Goal: Use online tool/utility: Utilize a website feature to perform a specific function

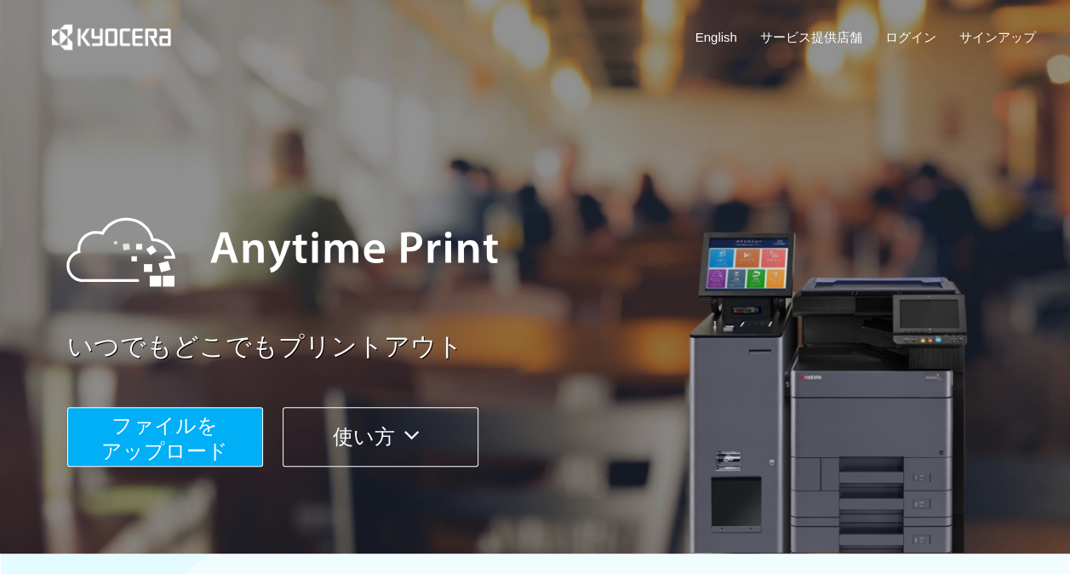
click at [182, 443] on span "ファイルを ​​アップロード" at bounding box center [164, 438] width 127 height 49
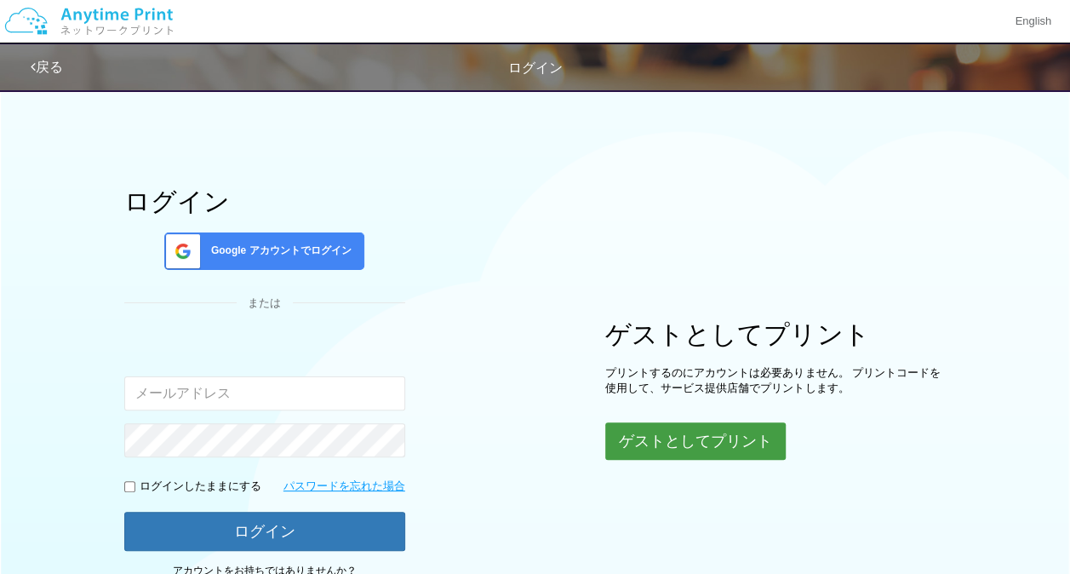
click at [661, 426] on button "ゲストとしてプリント" at bounding box center [695, 440] width 180 height 37
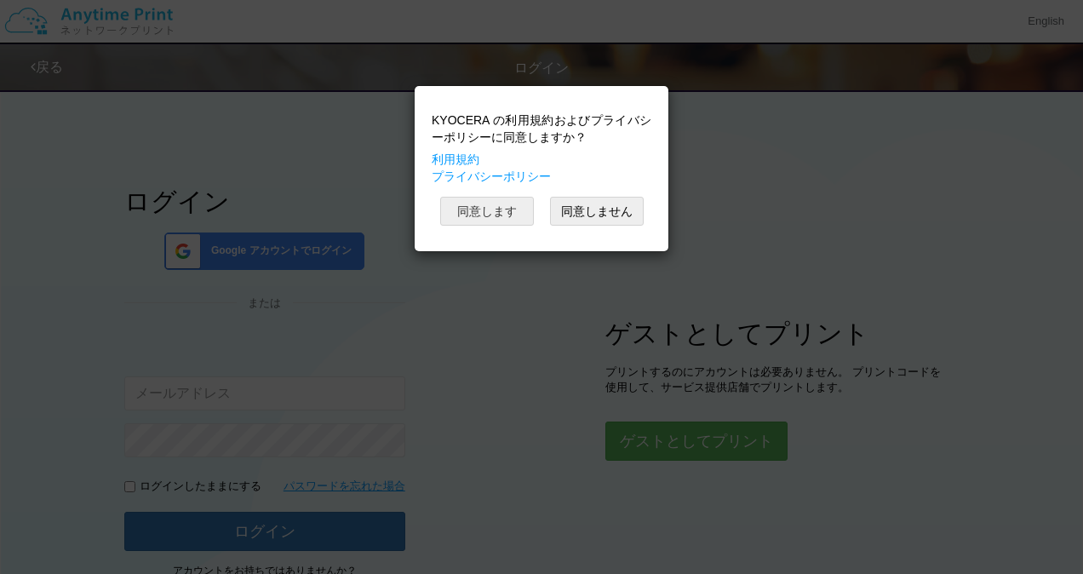
click at [489, 201] on button "同意します" at bounding box center [487, 211] width 94 height 29
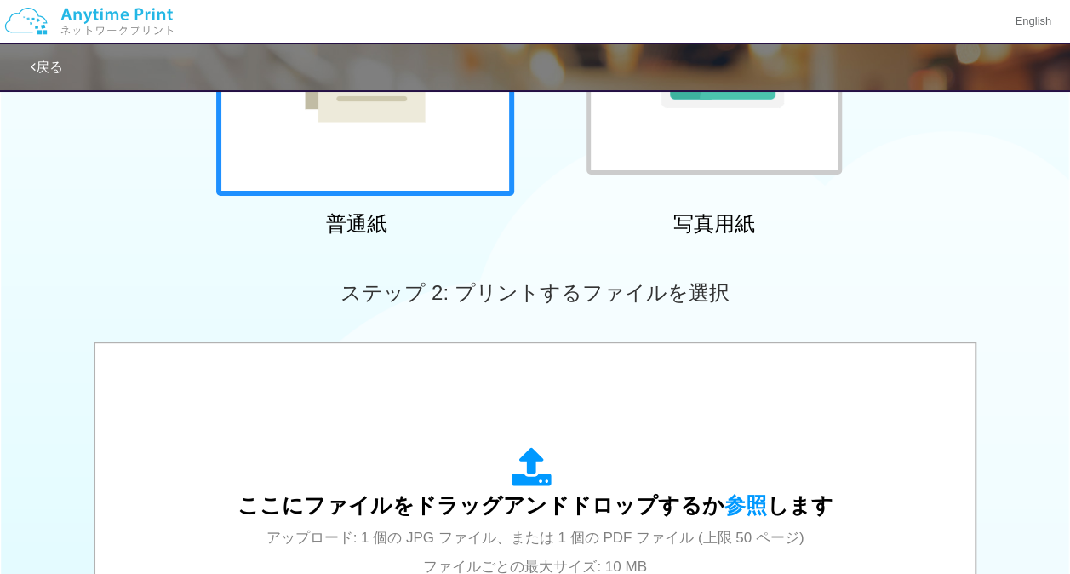
scroll to position [310, 0]
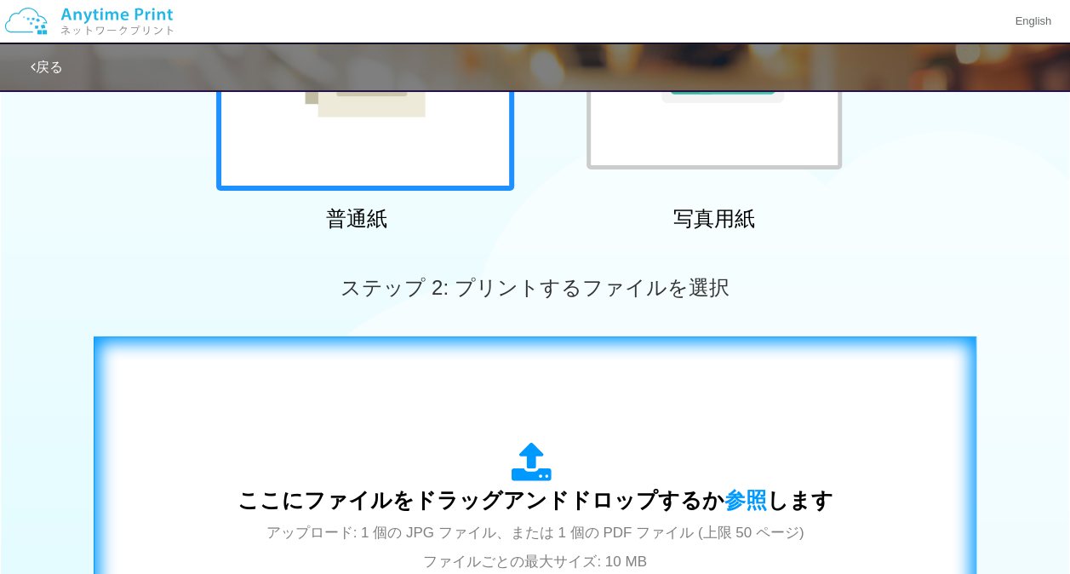
click at [513, 501] on span "ここにファイルをドラッグアンドドロップするか 参照 します" at bounding box center [535, 500] width 596 height 24
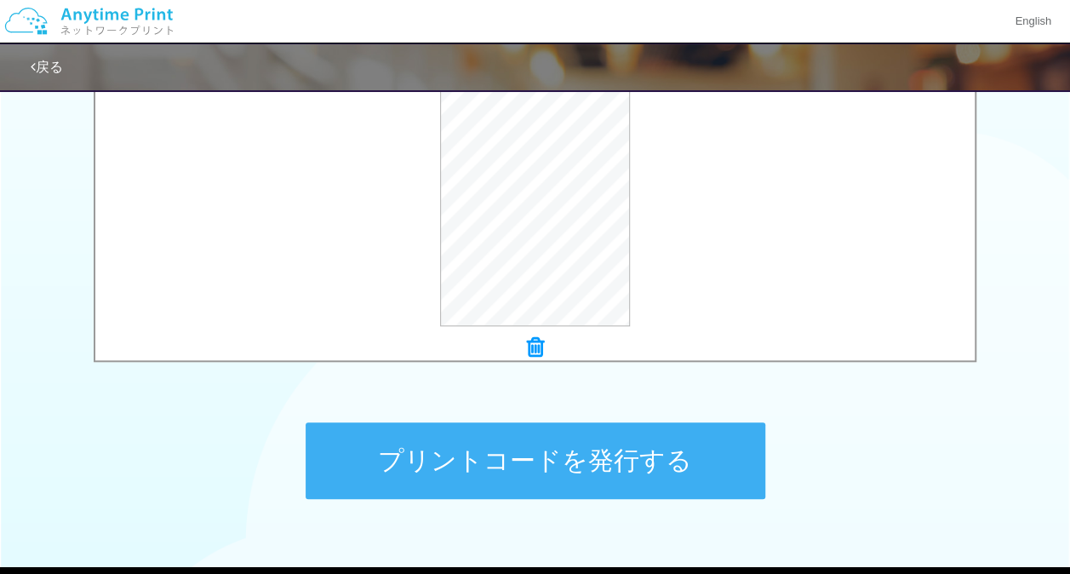
scroll to position [627, 0]
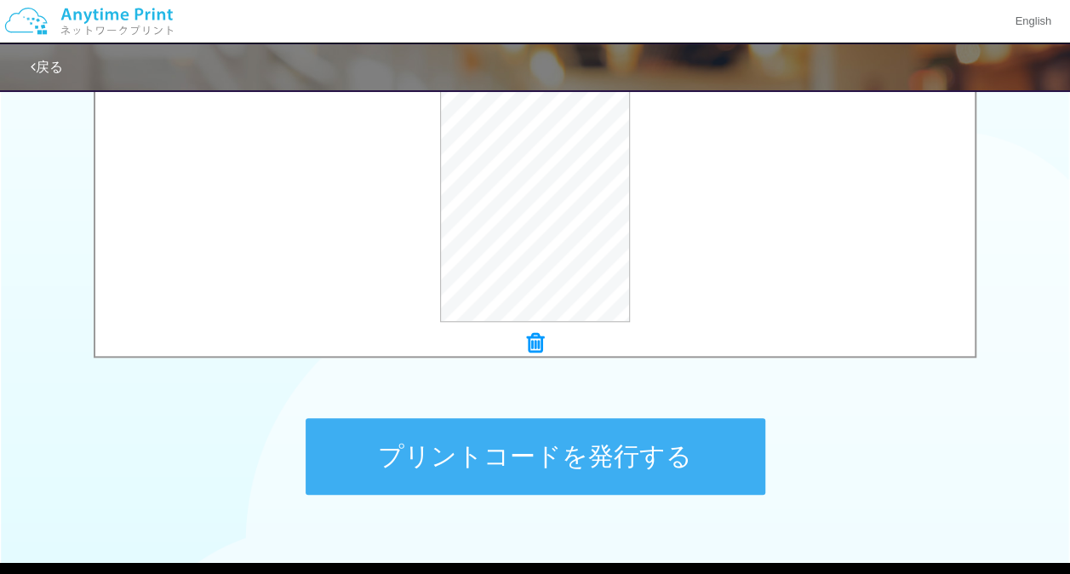
click at [514, 453] on button "プリントコードを発行する" at bounding box center [536, 456] width 460 height 77
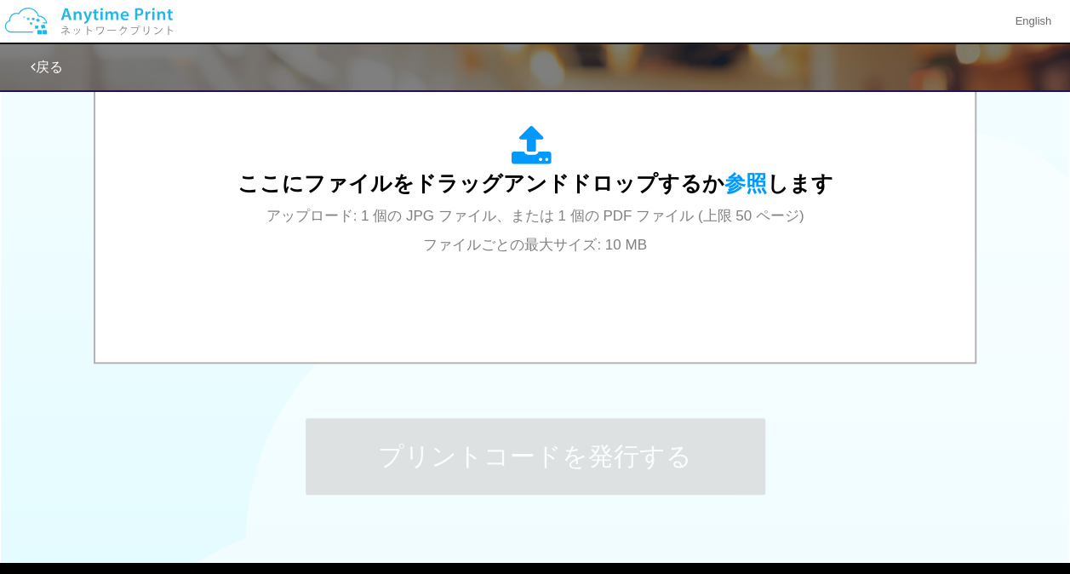
scroll to position [0, 0]
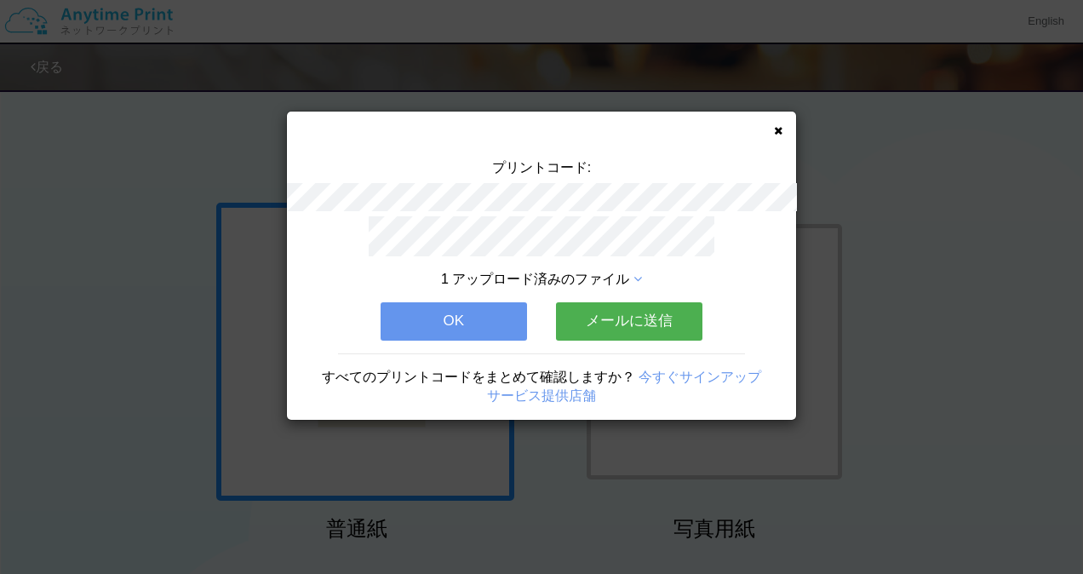
click at [467, 312] on button "OK" at bounding box center [454, 320] width 146 height 37
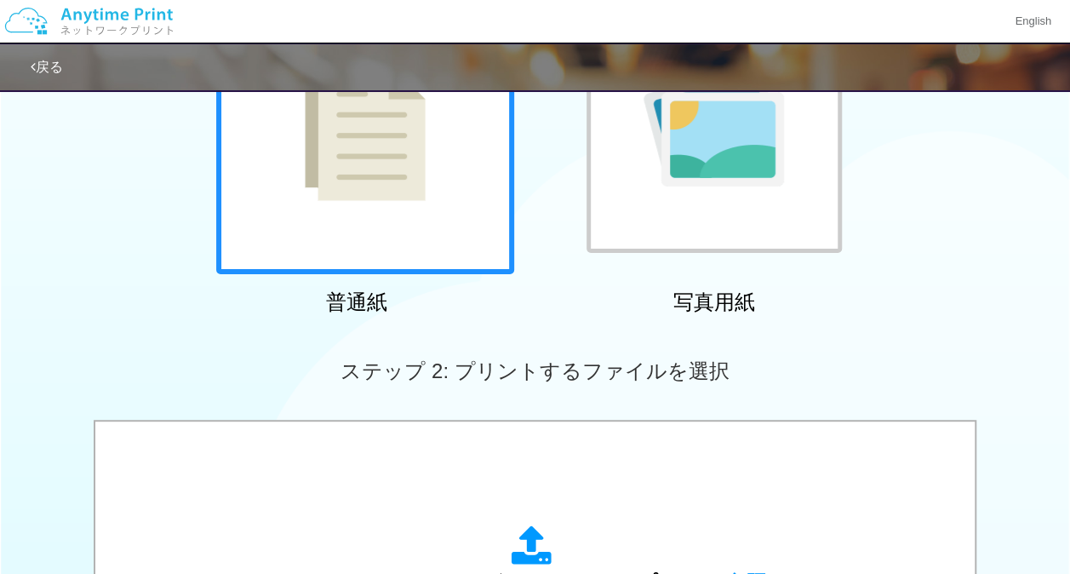
scroll to position [272, 0]
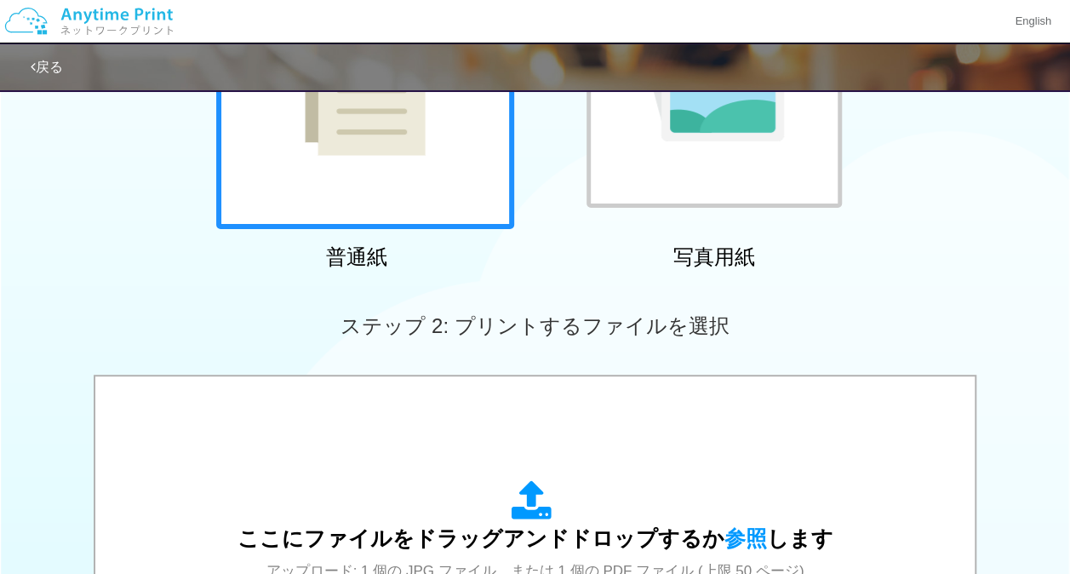
click at [565, 494] on div "ここにファイルをドラッグアンドドロップするか 参照 します アップロード: 1 個の JPG ファイル、または 1 個の PDF ファイル (上限 50 ペー…" at bounding box center [535, 546] width 596 height 133
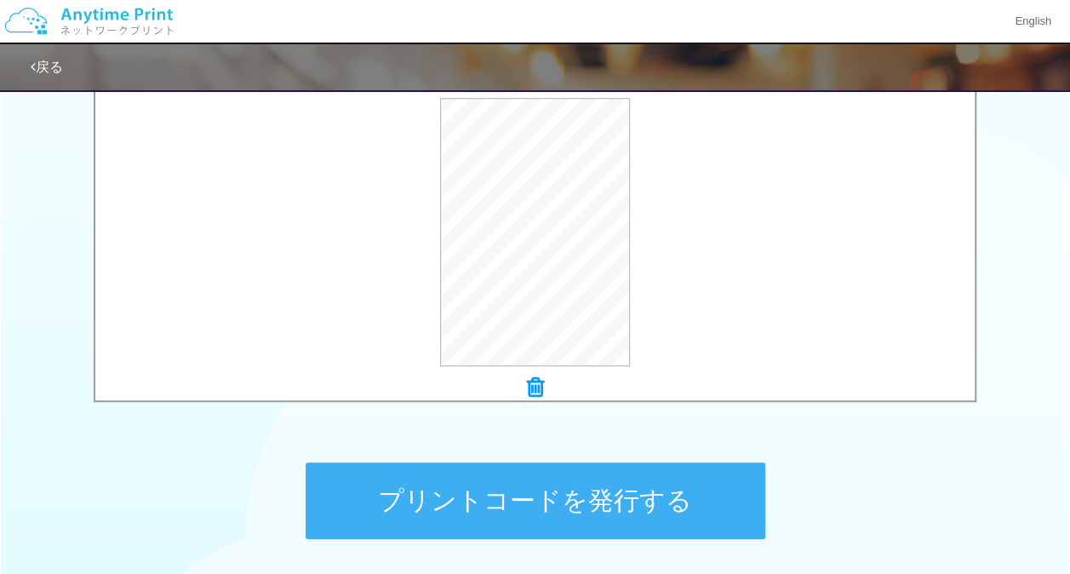
scroll to position [585, 0]
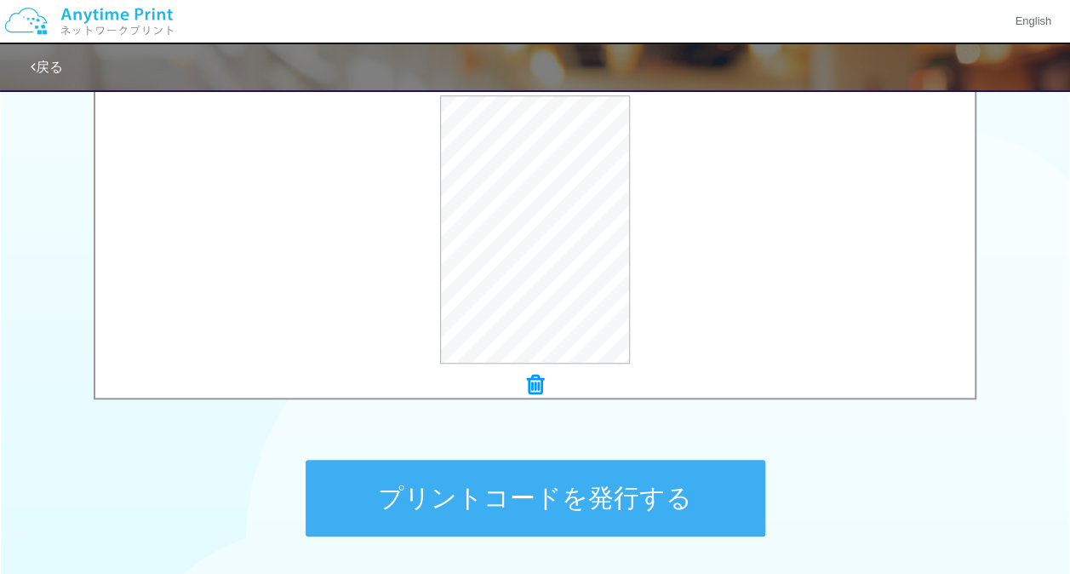
click at [511, 509] on button "プリントコードを発行する" at bounding box center [536, 498] width 460 height 77
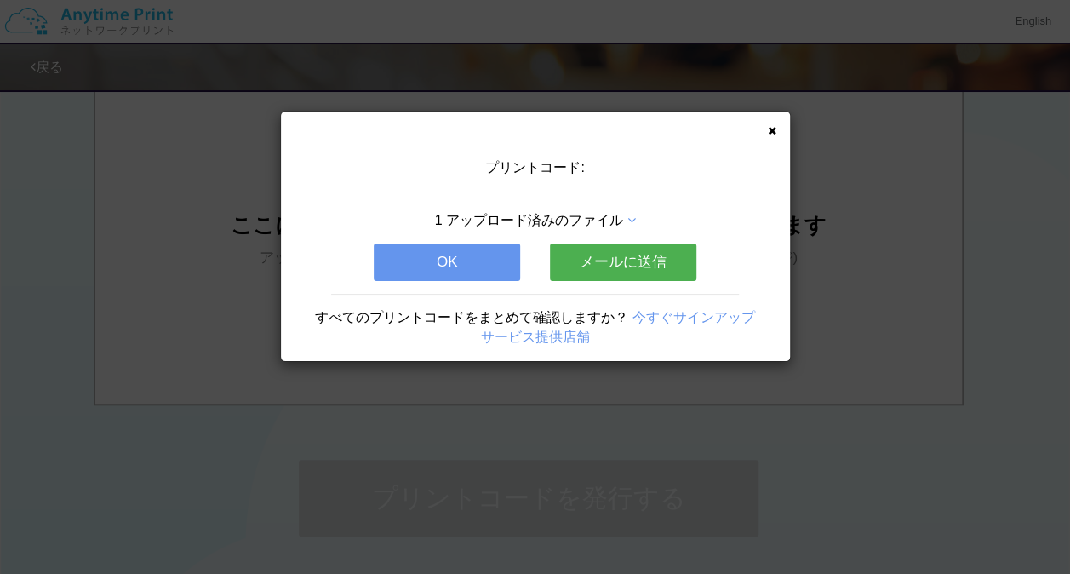
scroll to position [0, 0]
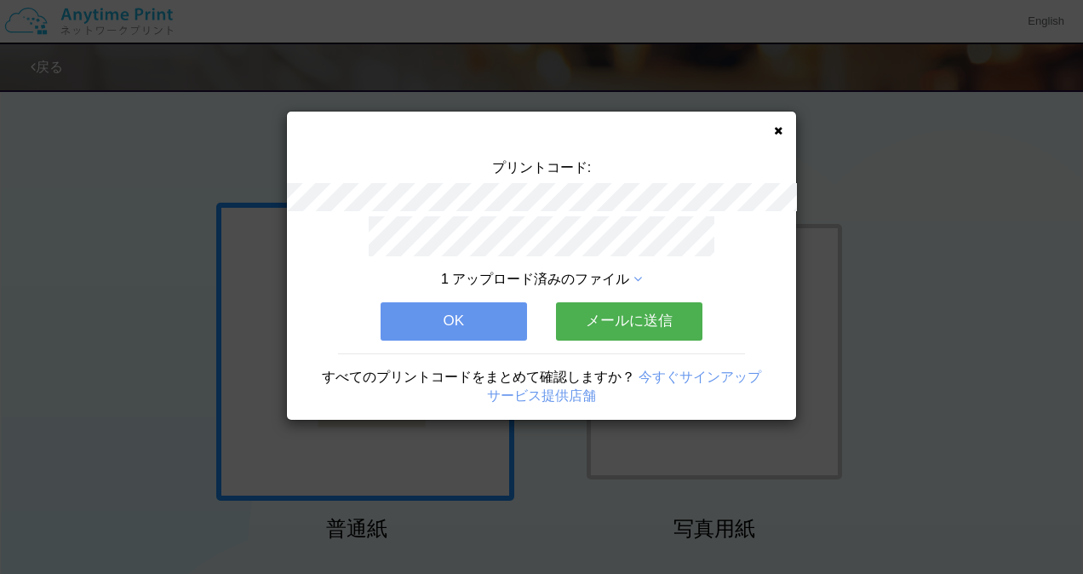
click at [472, 324] on button "OK" at bounding box center [454, 320] width 146 height 37
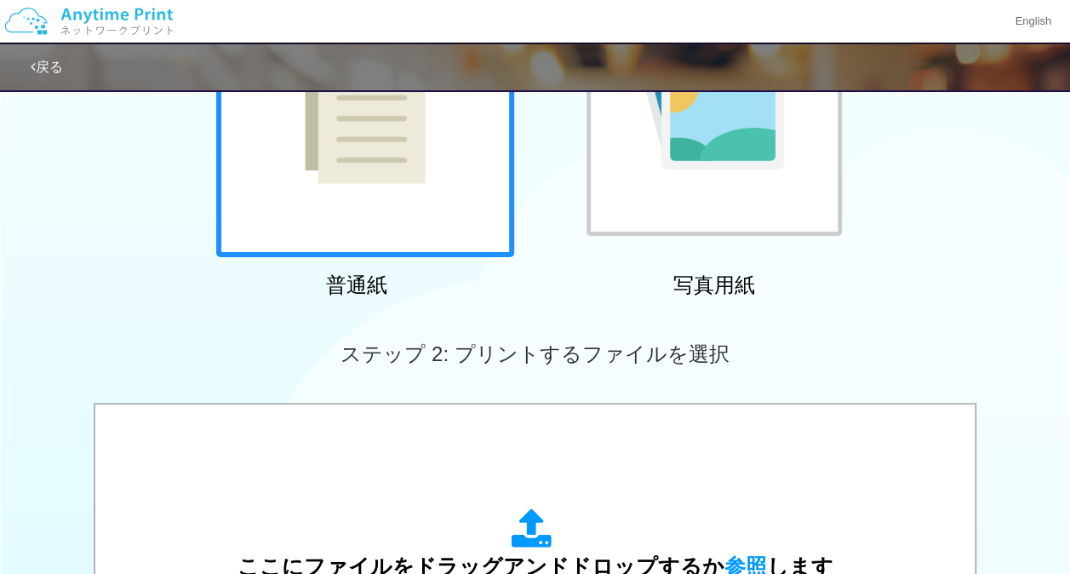
scroll to position [276, 0]
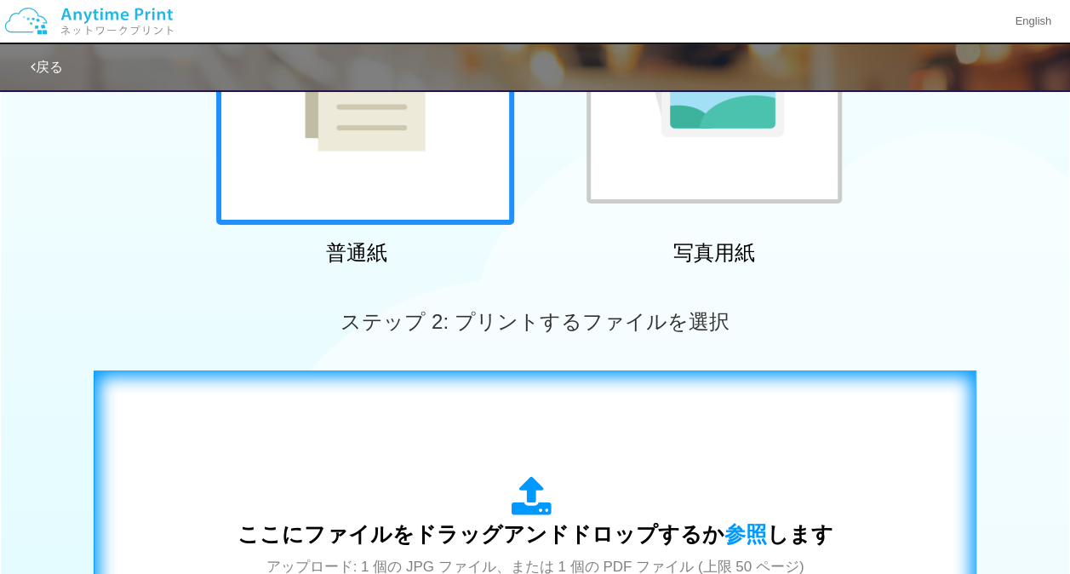
click at [519, 478] on icon at bounding box center [536, 497] width 48 height 43
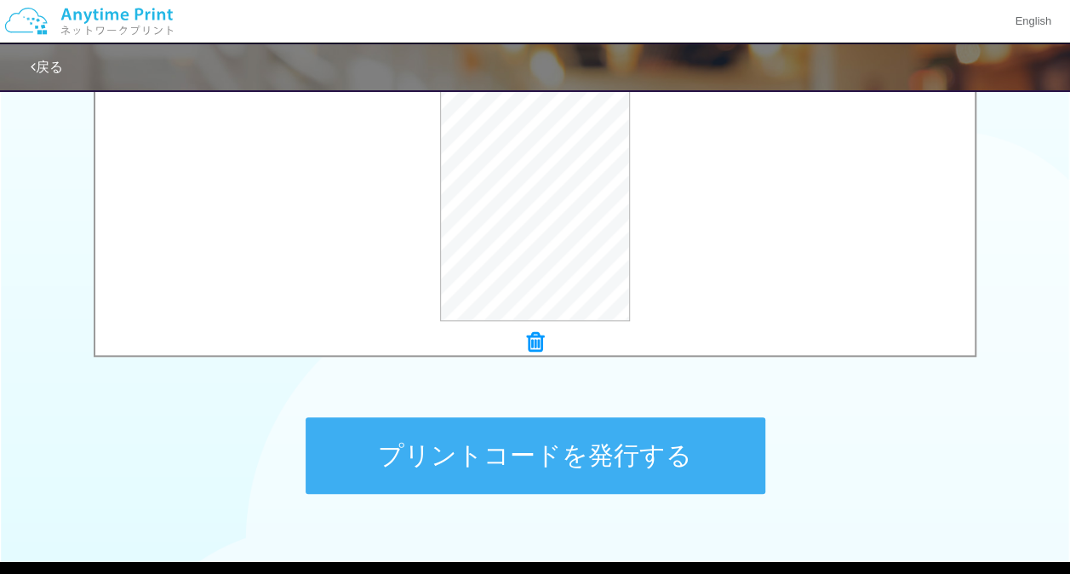
scroll to position [628, 0]
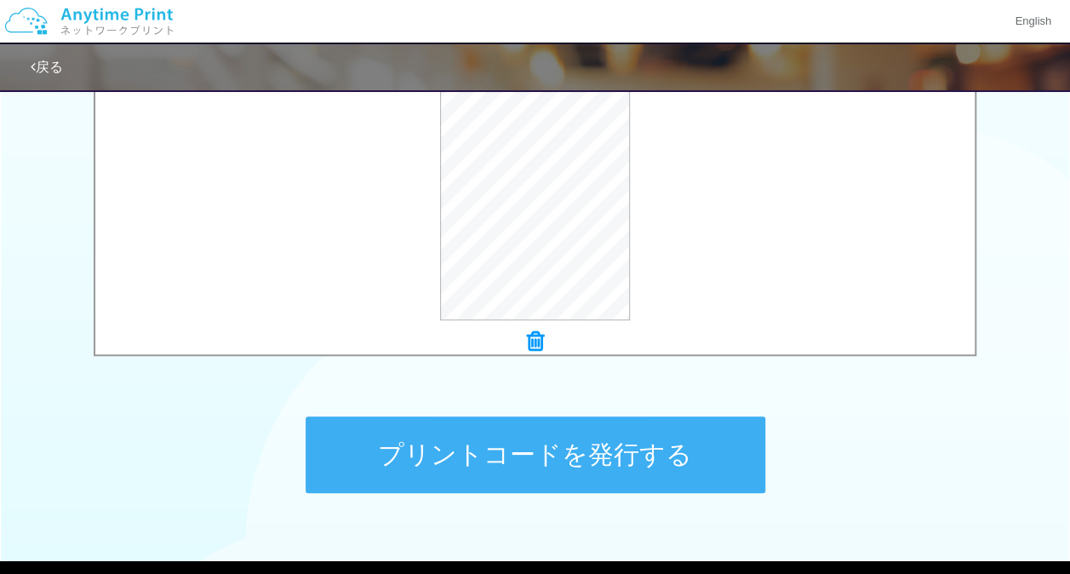
click at [599, 465] on button "プリントコードを発行する" at bounding box center [536, 454] width 460 height 77
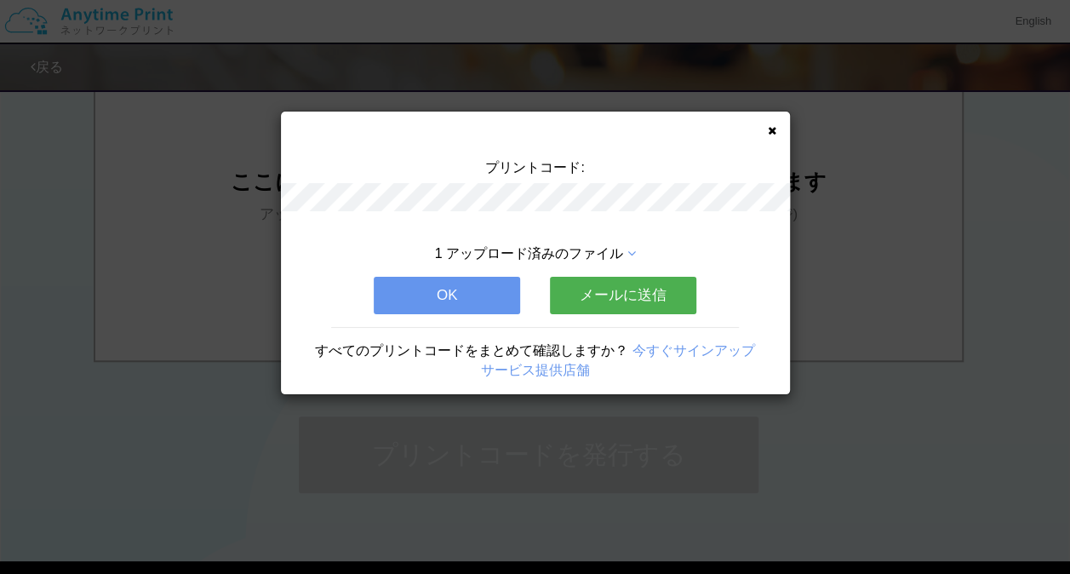
scroll to position [0, 0]
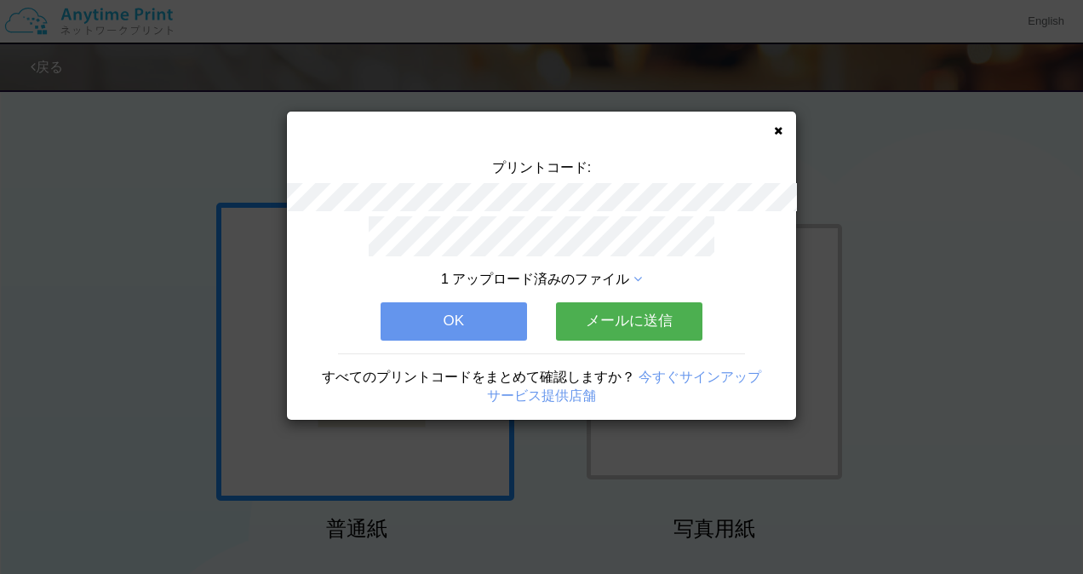
click at [473, 323] on button "OK" at bounding box center [454, 320] width 146 height 37
